Goal: Information Seeking & Learning: Learn about a topic

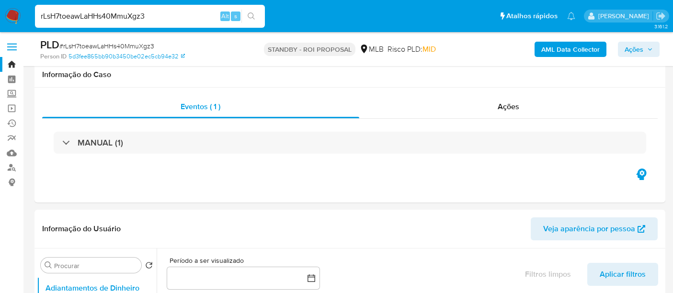
select select "10"
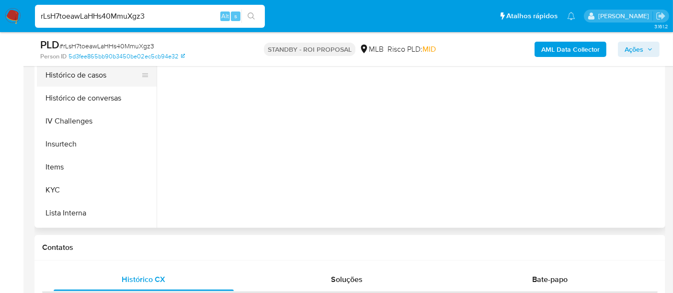
scroll to position [372, 0]
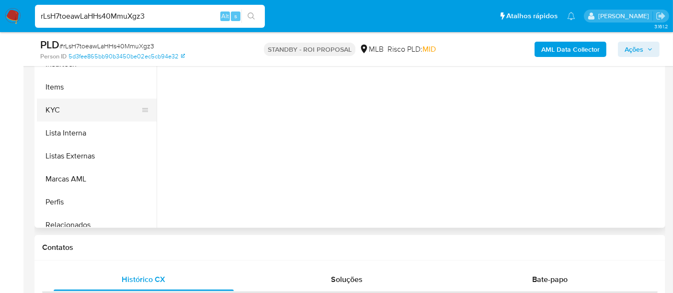
click at [58, 105] on button "KYC" at bounding box center [93, 110] width 112 height 23
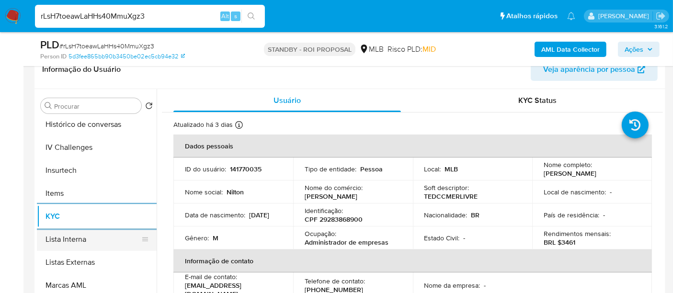
scroll to position [266, 0]
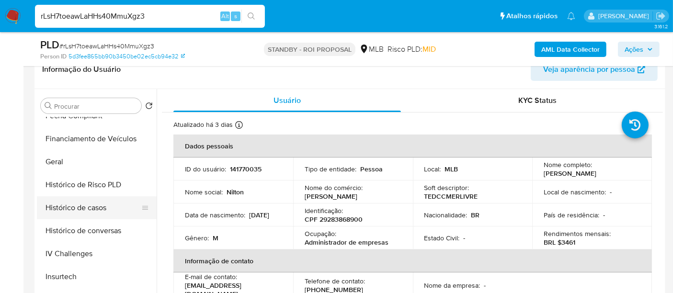
click at [90, 213] on button "Histórico de casos" at bounding box center [93, 207] width 112 height 23
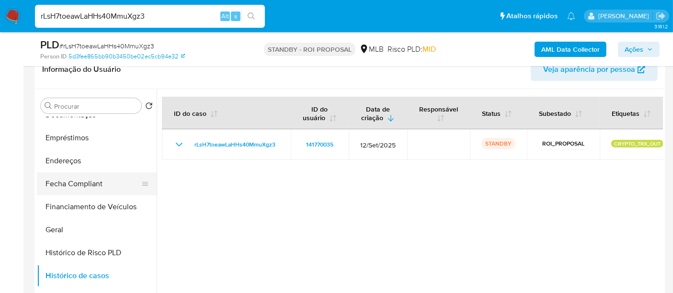
scroll to position [160, 0]
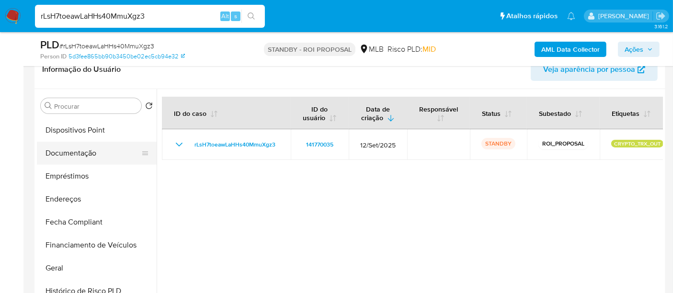
click at [80, 155] on button "Documentação" at bounding box center [93, 153] width 112 height 23
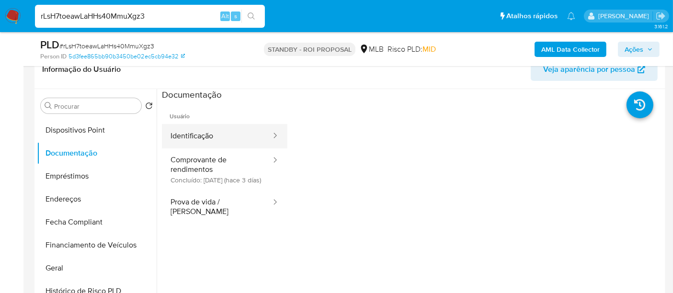
click at [205, 138] on button "Identificação" at bounding box center [217, 136] width 110 height 24
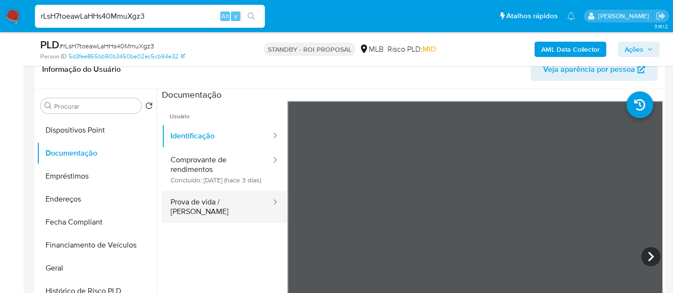
click at [221, 216] on button "Prova de vida / [PERSON_NAME]" at bounding box center [217, 207] width 110 height 33
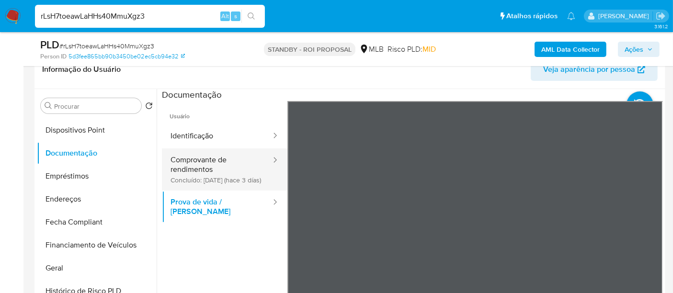
click at [202, 169] on button "Comprovante de rendimentos Concluído: [DATE] (hace 3 días)" at bounding box center [217, 169] width 110 height 42
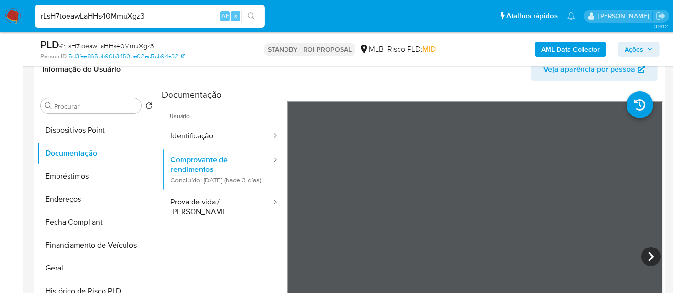
click at [644, 252] on icon at bounding box center [650, 256] width 19 height 19
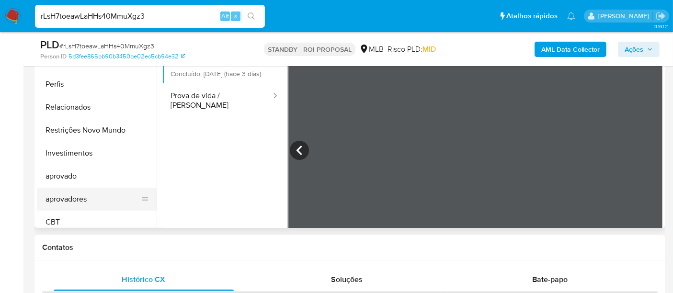
scroll to position [496, 0]
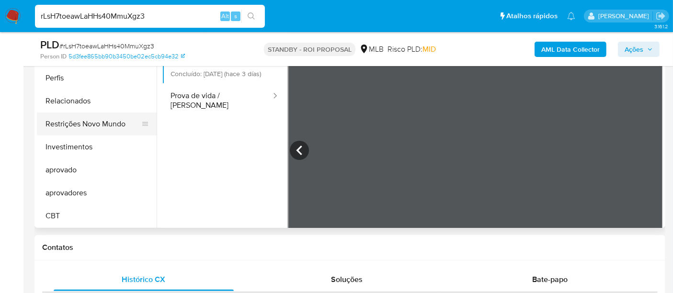
click at [98, 130] on button "Restrições Novo Mundo" at bounding box center [93, 124] width 112 height 23
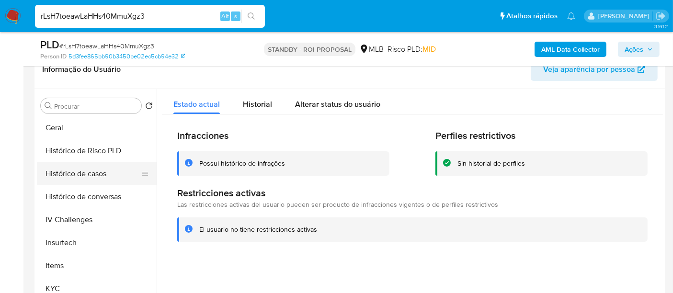
scroll to position [283, 0]
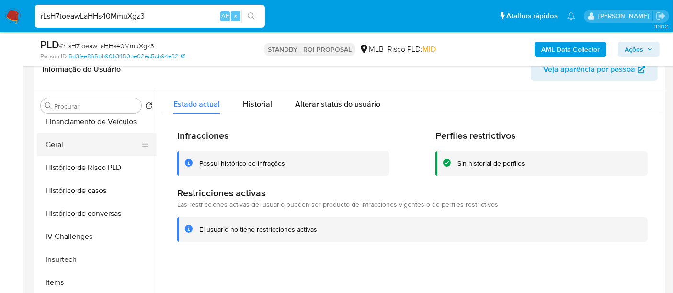
click at [49, 143] on button "Geral" at bounding box center [93, 144] width 112 height 23
